Goal: Information Seeking & Learning: Check status

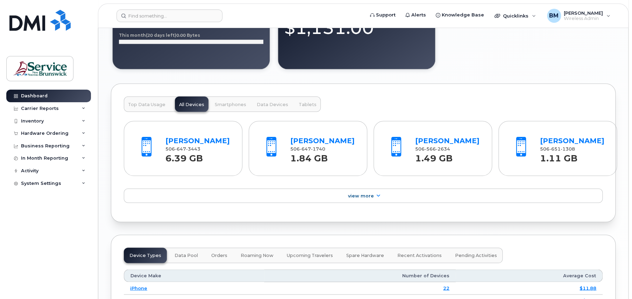
scroll to position [700, 0]
click at [56, 164] on div "In Month Reporting" at bounding box center [48, 158] width 85 height 13
click at [49, 143] on div "Business Reporting" at bounding box center [45, 146] width 49 height 6
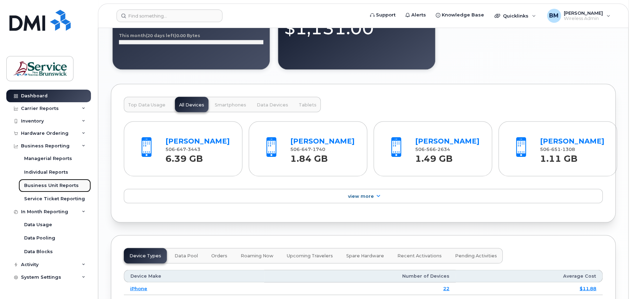
click at [59, 189] on link "Business Unit Reports" at bounding box center [55, 185] width 72 height 13
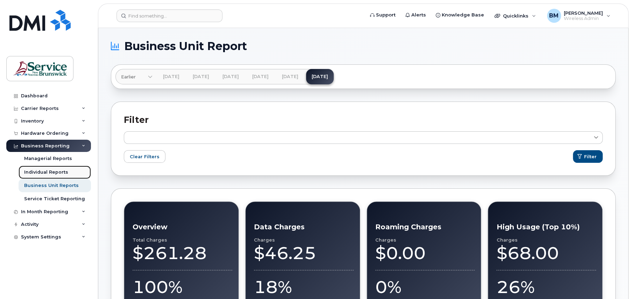
click at [60, 173] on div "Individual Reports" at bounding box center [46, 172] width 44 height 6
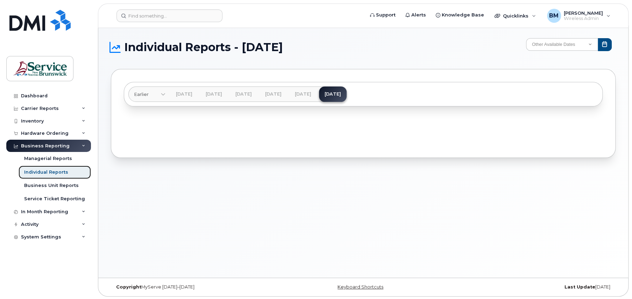
scroll to position [3, 0]
click at [52, 211] on div "In Month Reporting" at bounding box center [44, 212] width 47 height 6
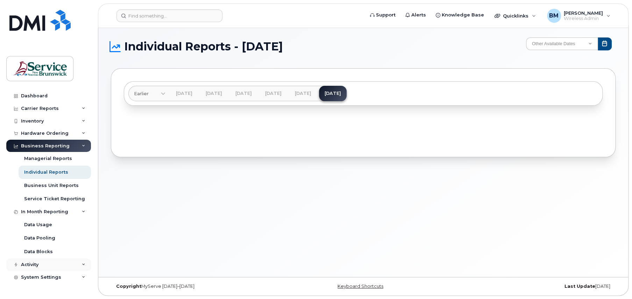
click at [84, 260] on div "Activity" at bounding box center [48, 264] width 85 height 13
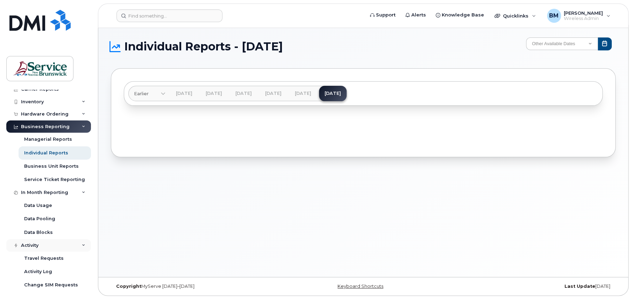
scroll to position [0, 0]
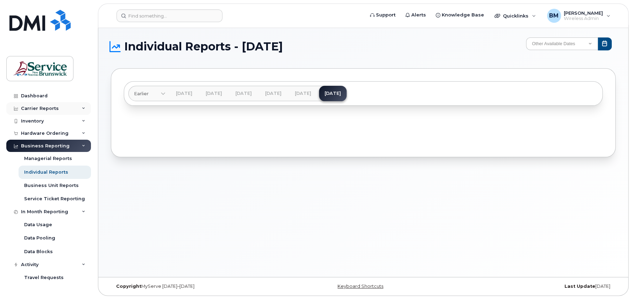
click at [84, 105] on div "Carrier Reports" at bounding box center [48, 108] width 85 height 13
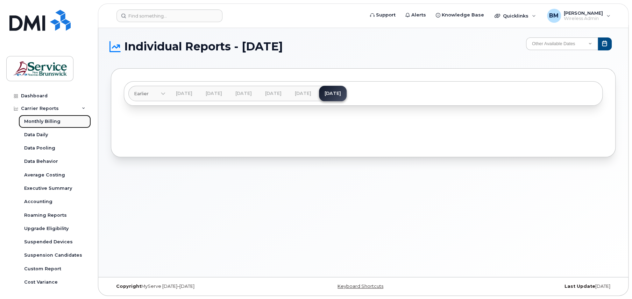
click at [34, 120] on div "Monthly Billing" at bounding box center [42, 121] width 36 height 6
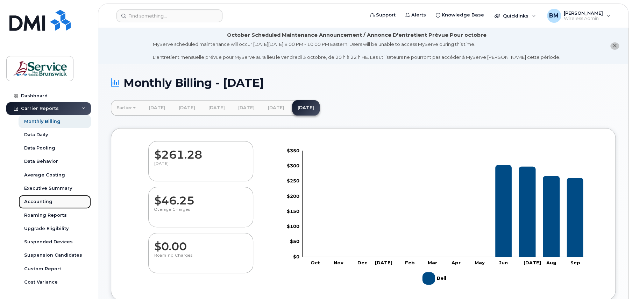
click at [37, 200] on div "Accounting" at bounding box center [38, 201] width 28 height 6
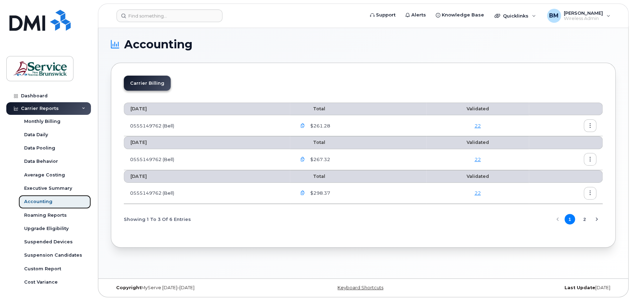
scroll to position [3, 0]
